Goal: Transaction & Acquisition: Purchase product/service

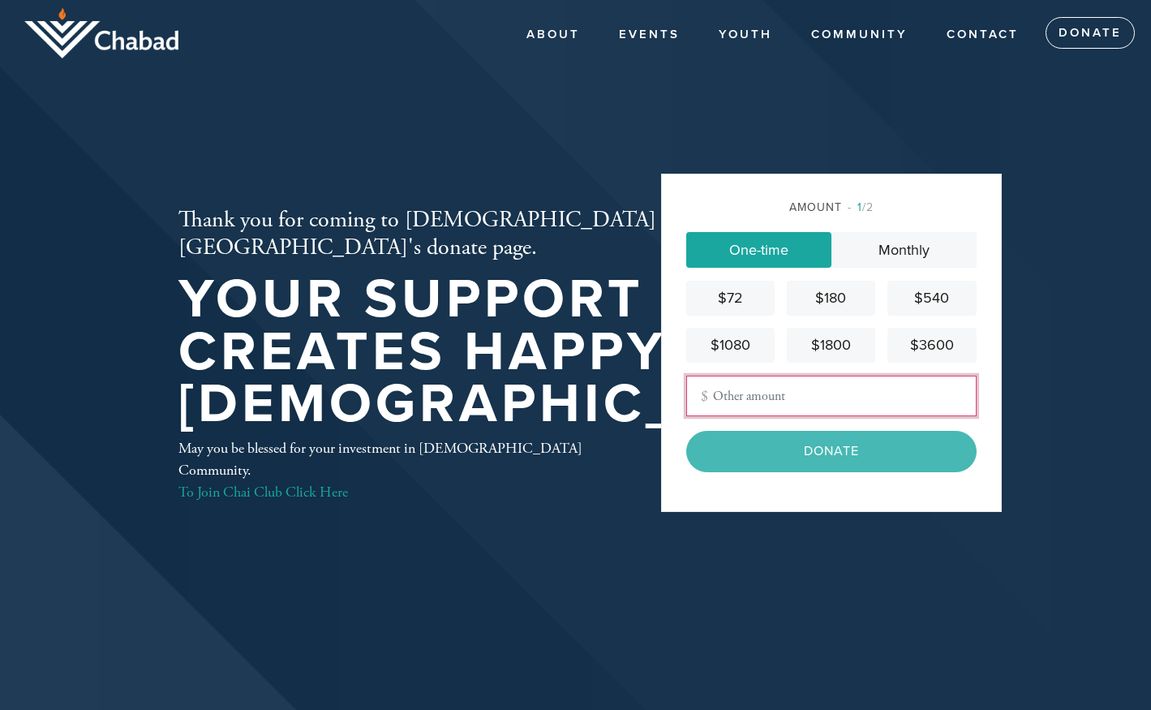
drag, startPoint x: 716, startPoint y: 394, endPoint x: 726, endPoint y: 395, distance: 9.8
click at [717, 394] on input "Other Amount" at bounding box center [831, 396] width 290 height 41
click at [756, 248] on link "One-time" at bounding box center [758, 250] width 145 height 36
click at [698, 388] on input "Other Amount" at bounding box center [831, 396] width 290 height 41
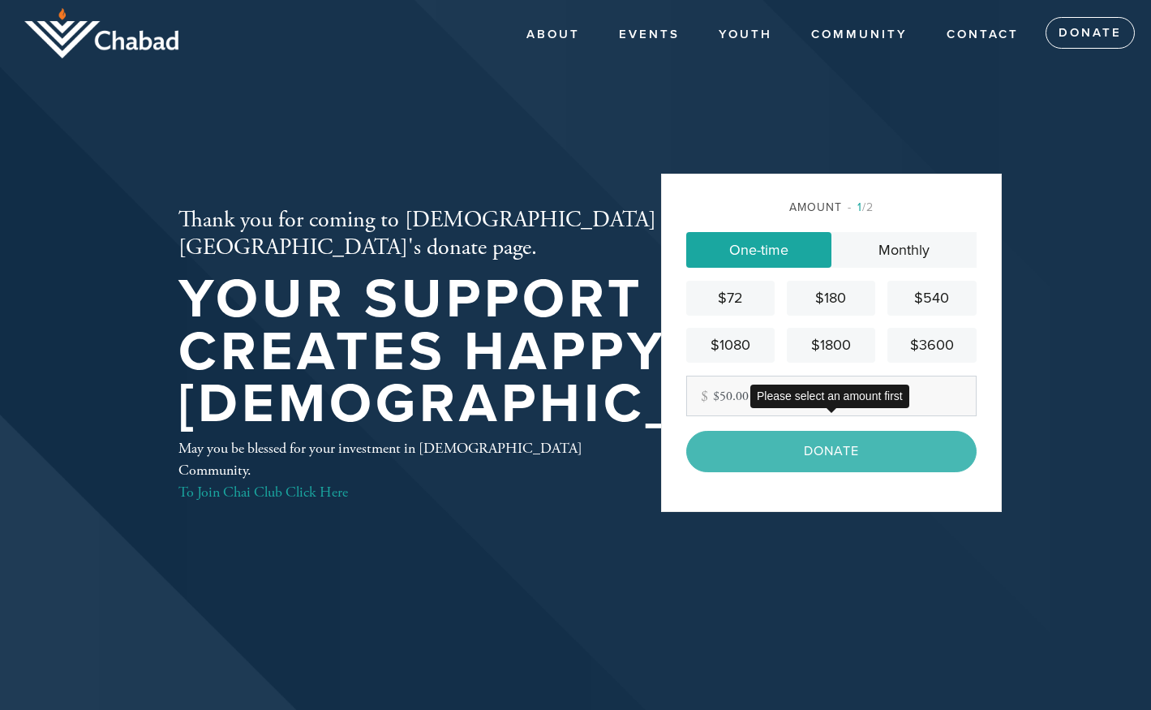
click at [836, 445] on div "Donate" at bounding box center [831, 451] width 290 height 41
click at [832, 452] on div "Donate" at bounding box center [831, 451] width 290 height 41
click at [707, 395] on div "Other Amount $50.00" at bounding box center [831, 396] width 290 height 41
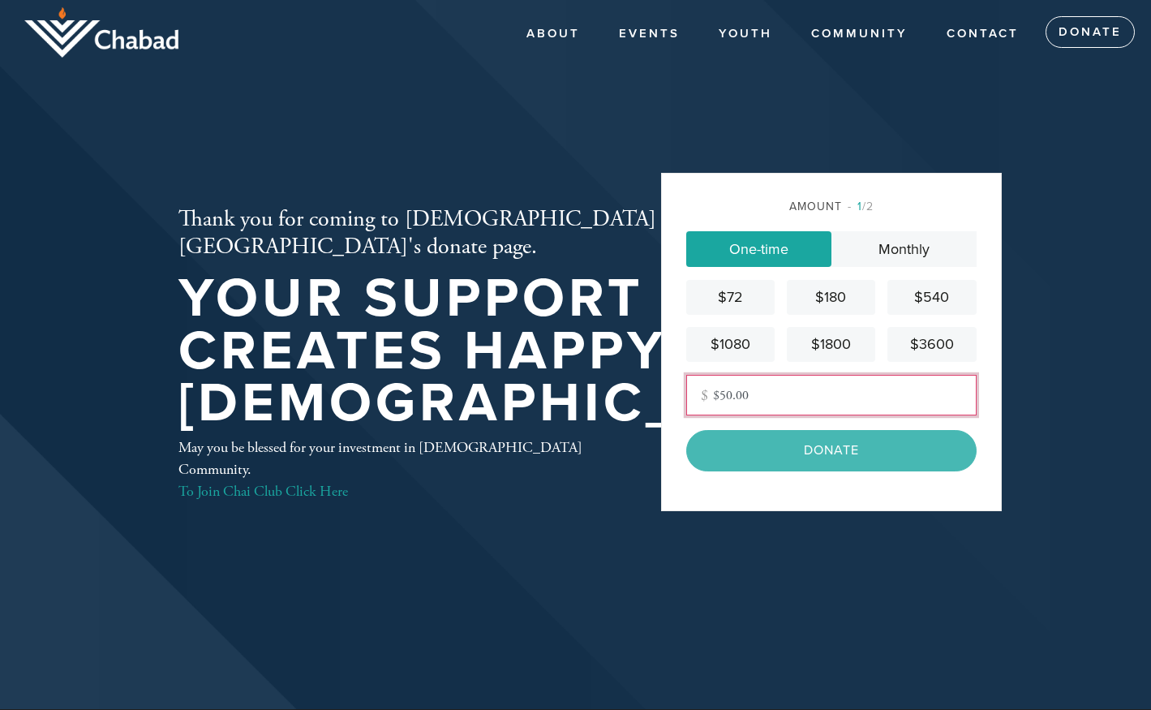
click at [720, 396] on input "$50.00" at bounding box center [831, 395] width 290 height 41
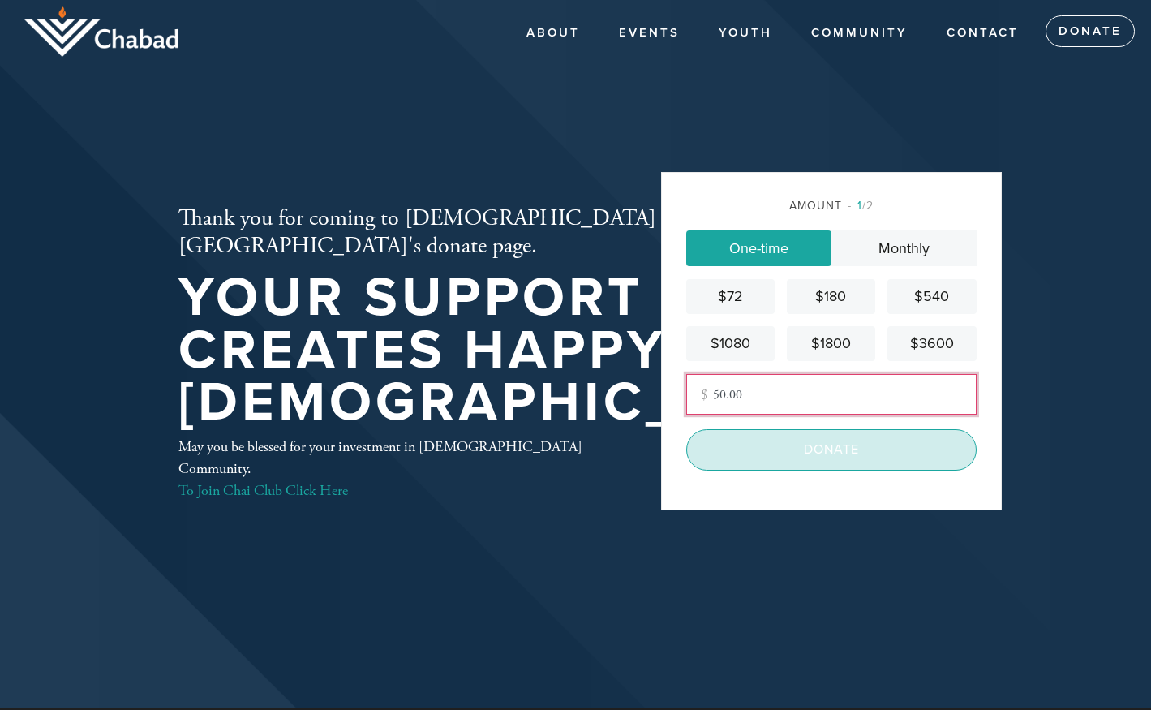
type input "50.00"
click at [832, 441] on input "Donate" at bounding box center [831, 449] width 290 height 41
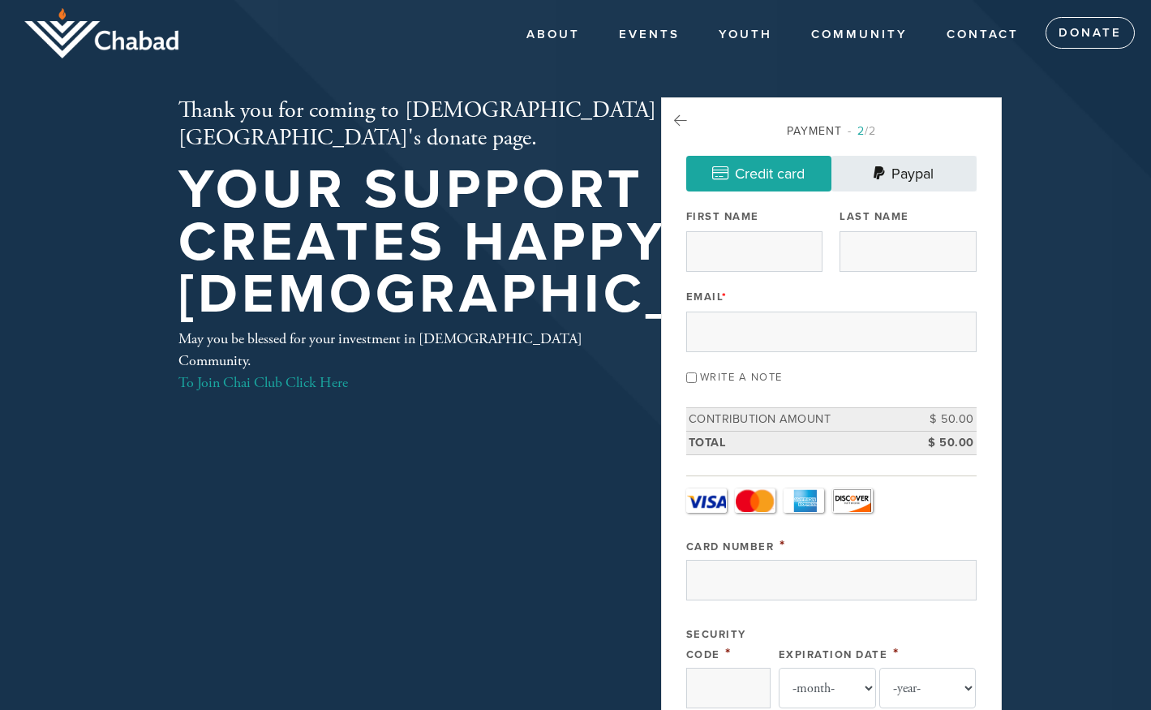
click at [906, 169] on link "Paypal" at bounding box center [904, 174] width 145 height 36
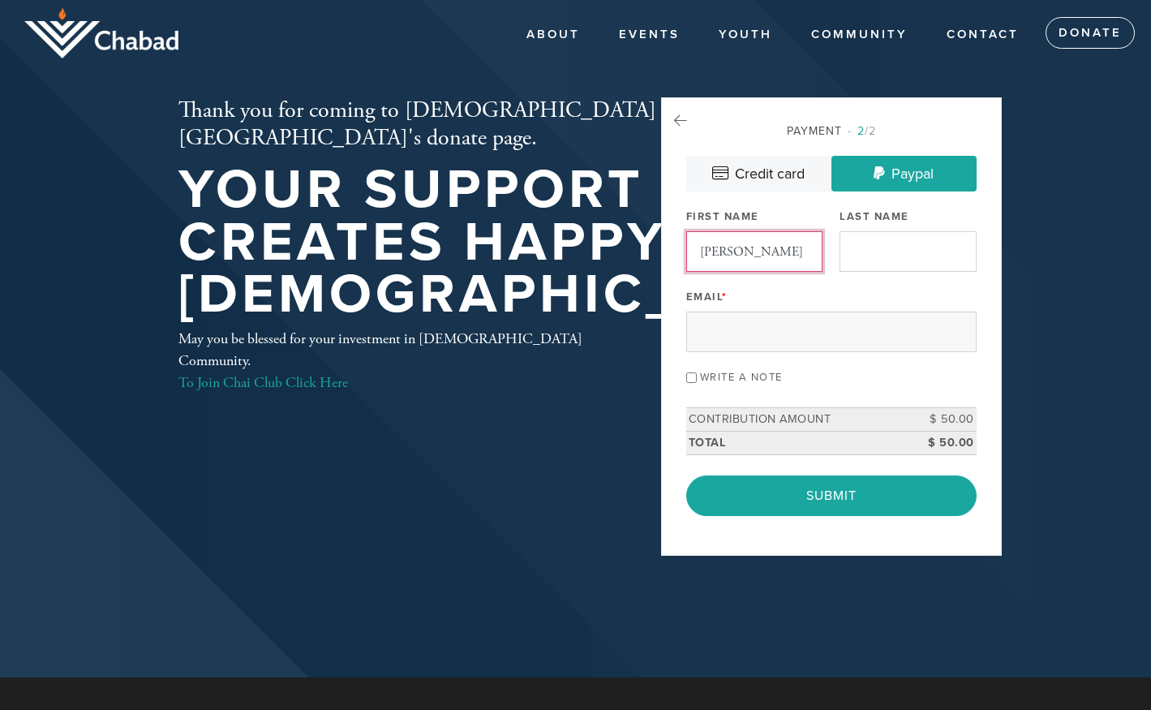
type input "[PERSON_NAME]"
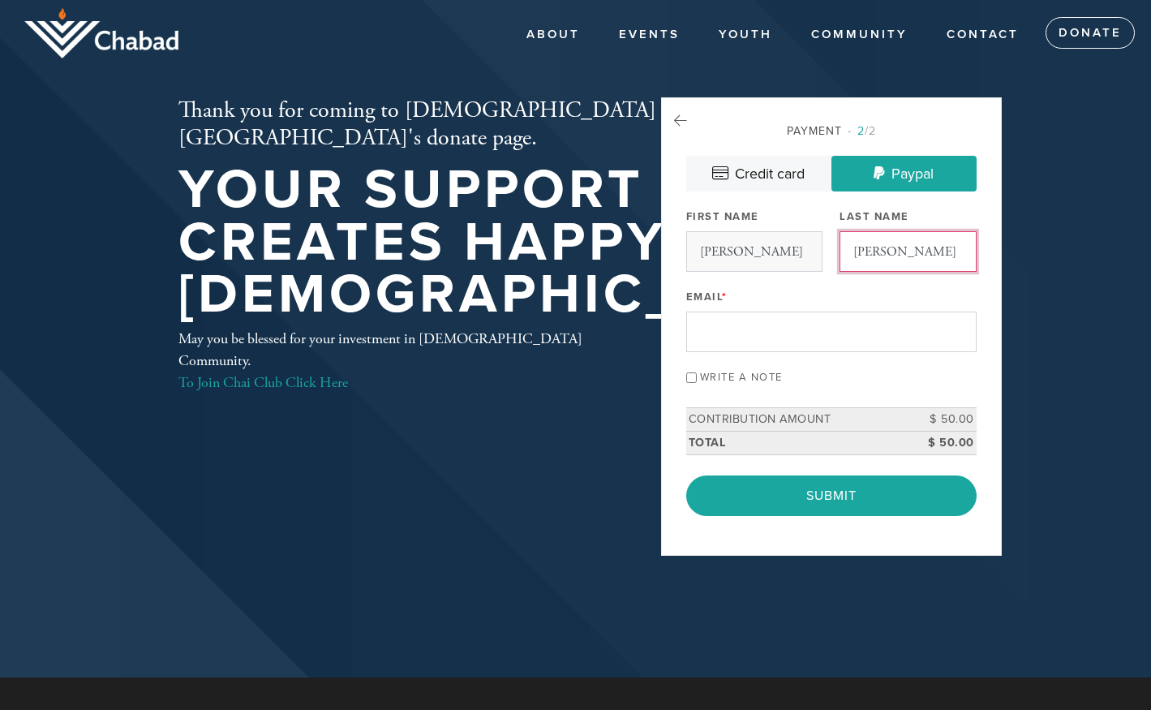
type input "[PERSON_NAME]"
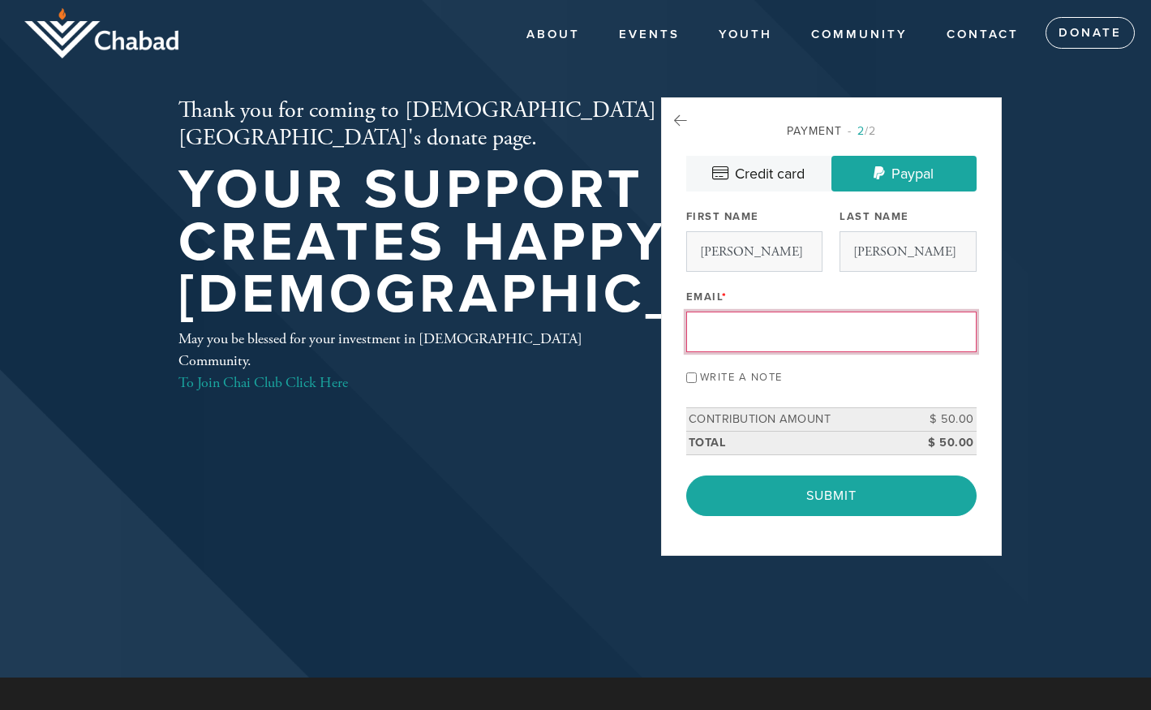
paste input "[EMAIL_ADDRESS][DOMAIN_NAME]"
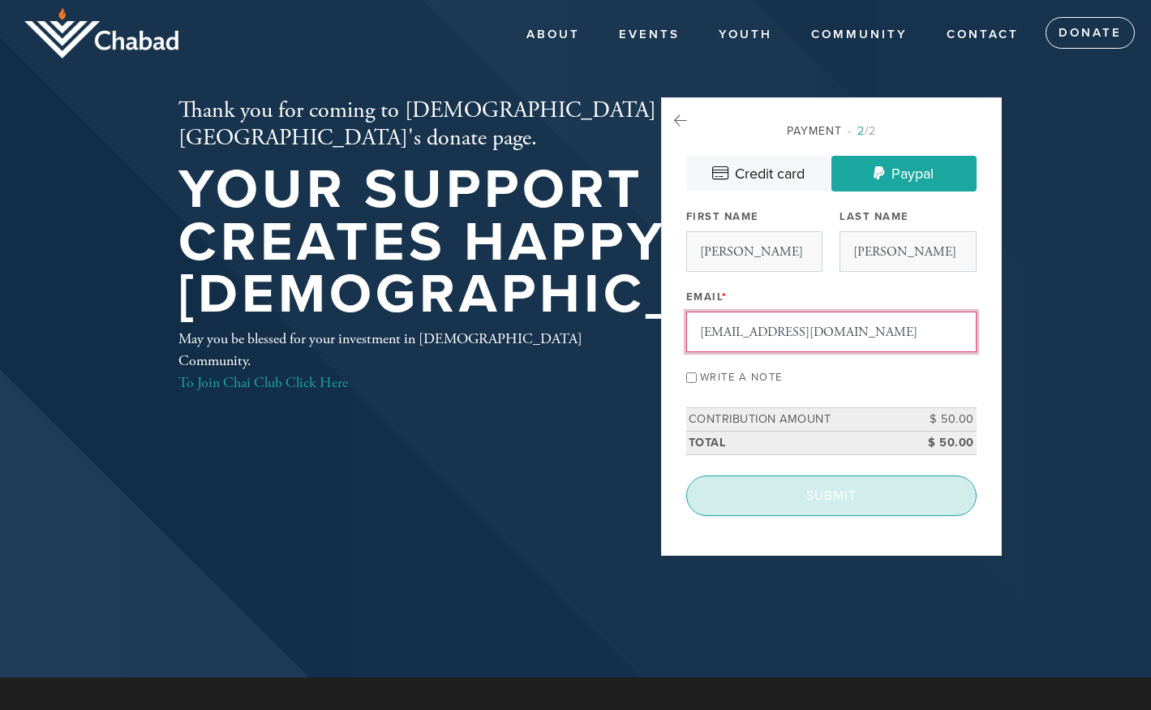
type input "[EMAIL_ADDRESS][DOMAIN_NAME]"
click at [818, 501] on input "Submit" at bounding box center [831, 495] width 290 height 41
